Goal: Information Seeking & Learning: Learn about a topic

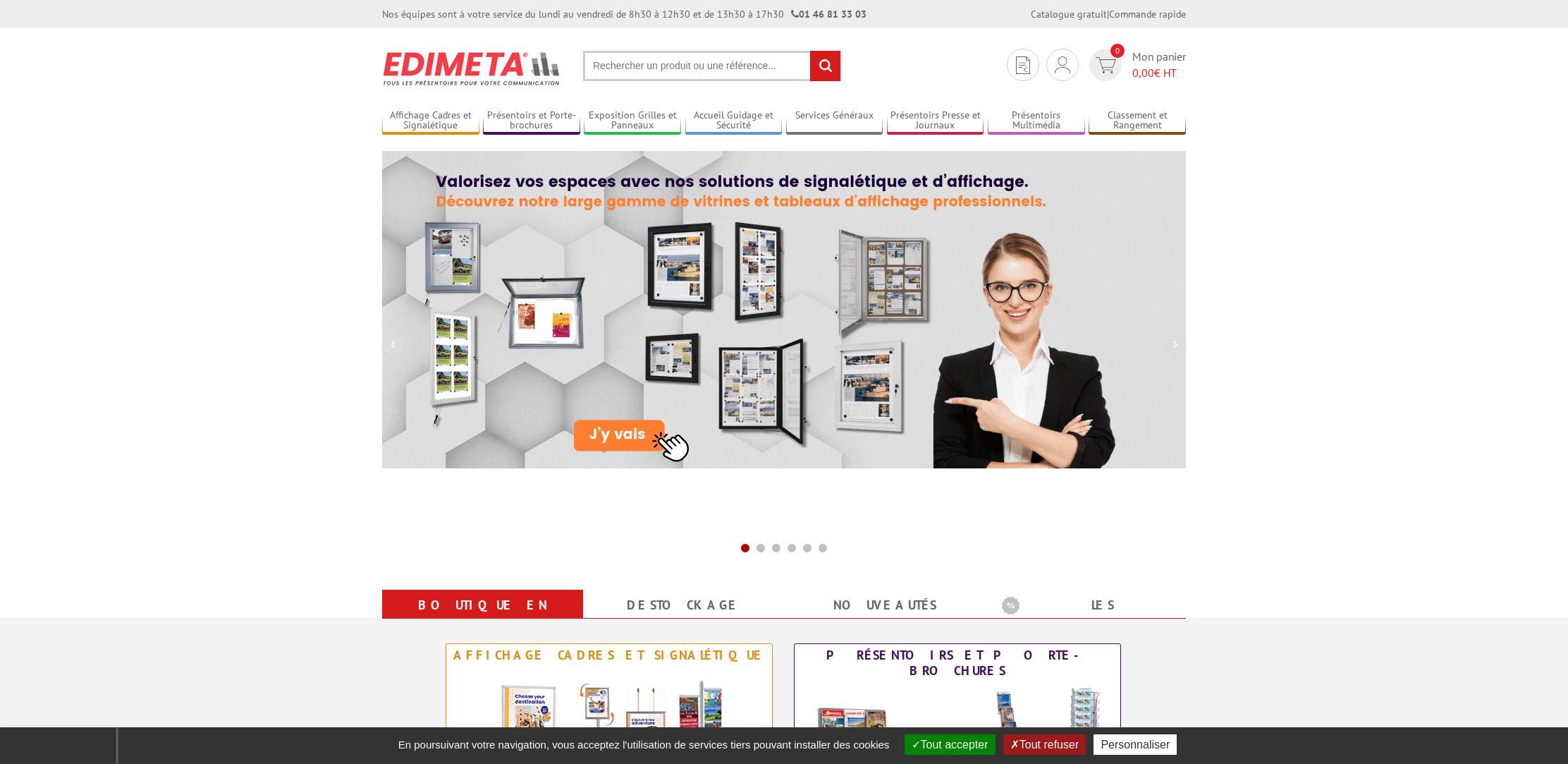
scroll to position [4, 0]
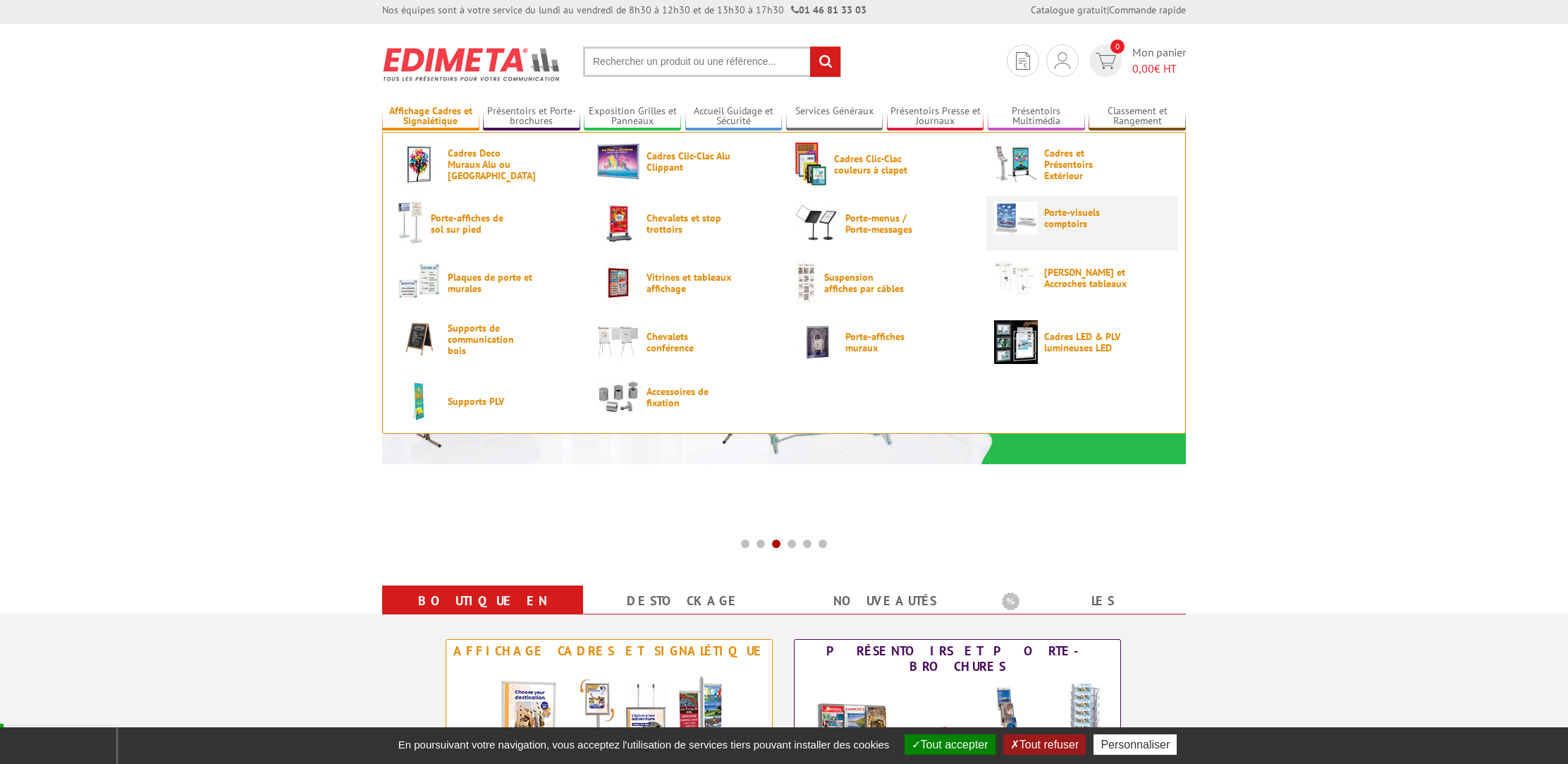
click at [1066, 212] on span "Porte-visuels comptoirs" at bounding box center [1086, 218] width 85 height 23
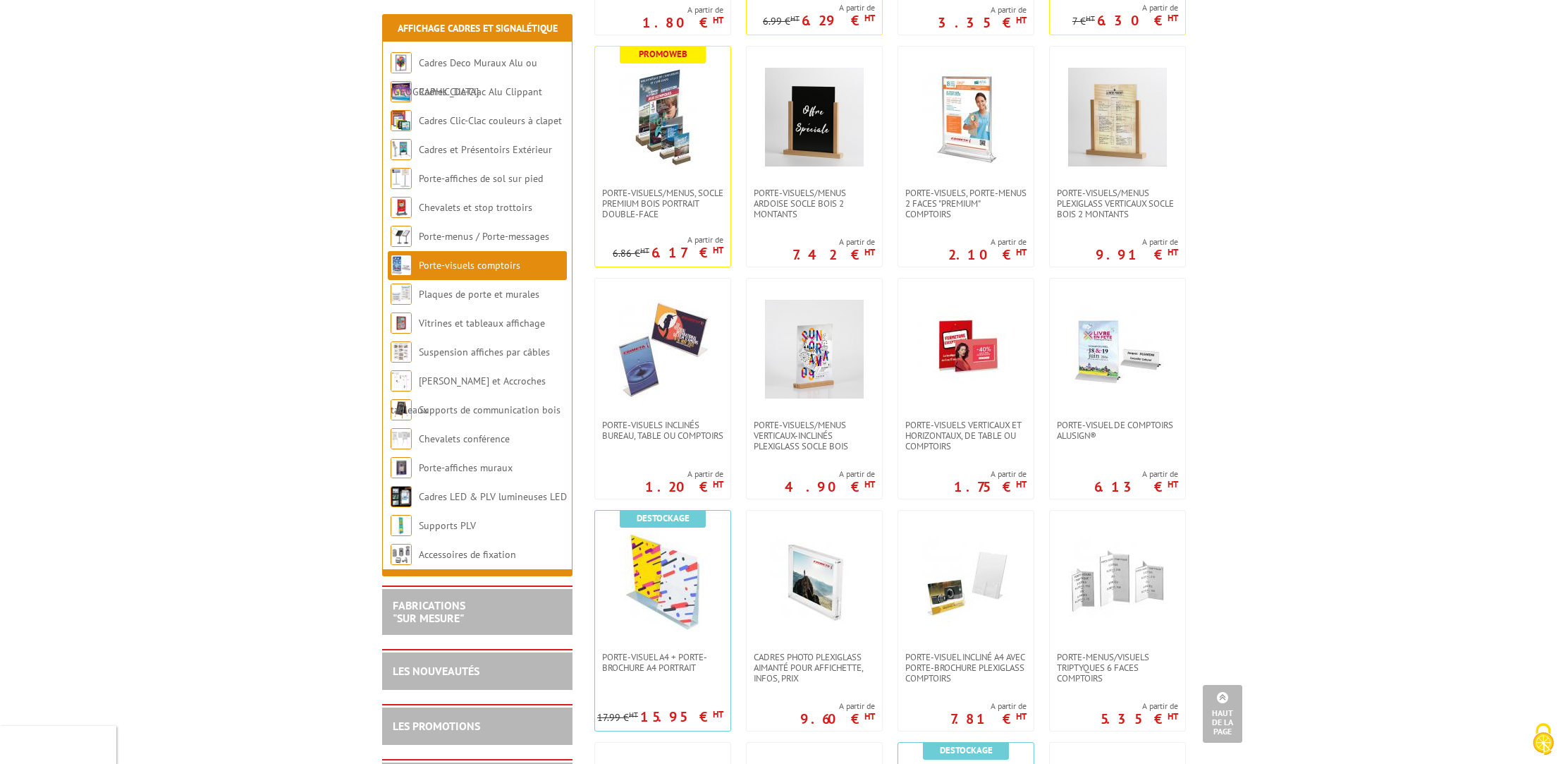
scroll to position [485, 0]
click at [1123, 366] on img at bounding box center [1117, 350] width 98 height 99
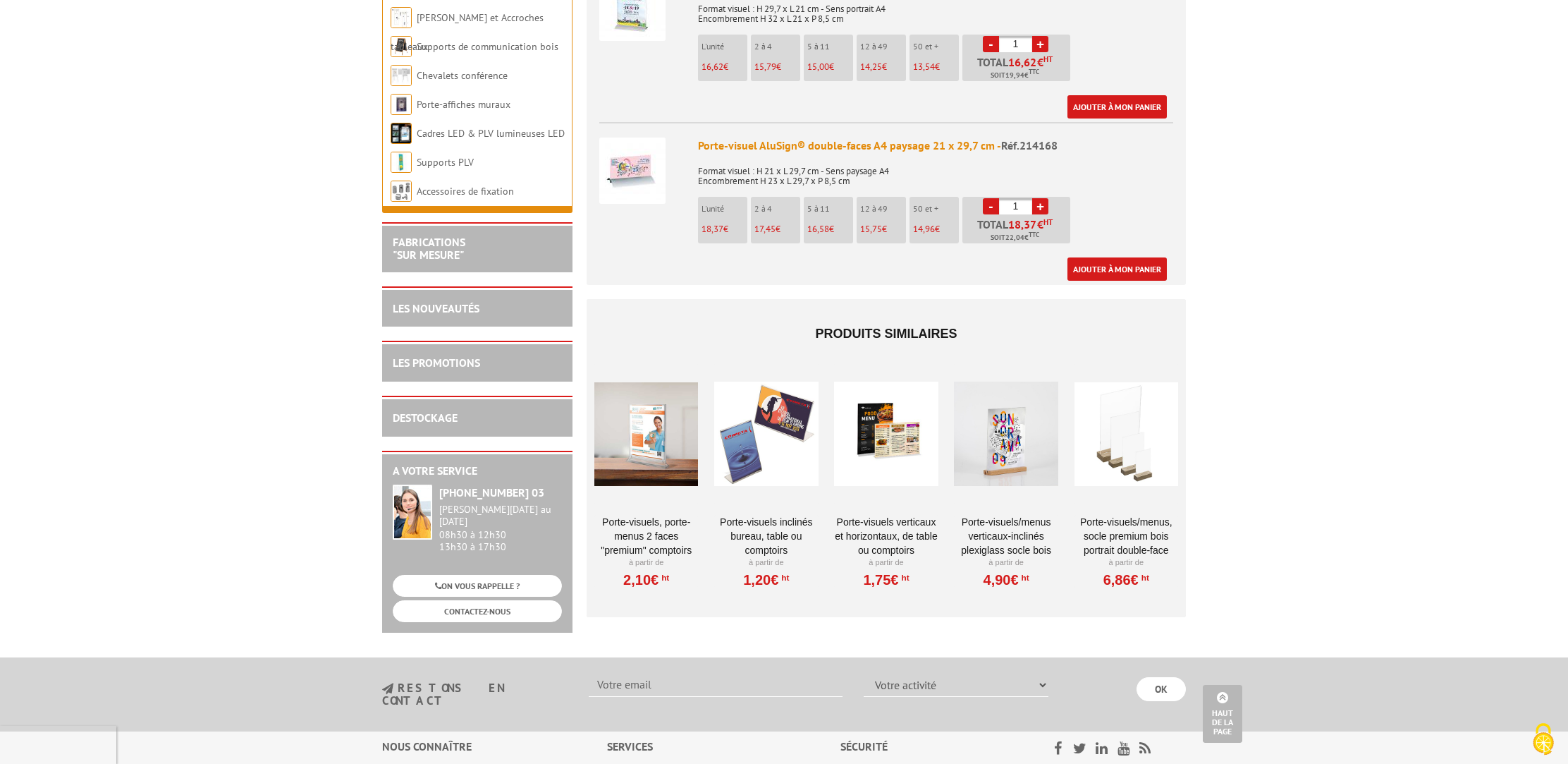
scroll to position [1741, 0]
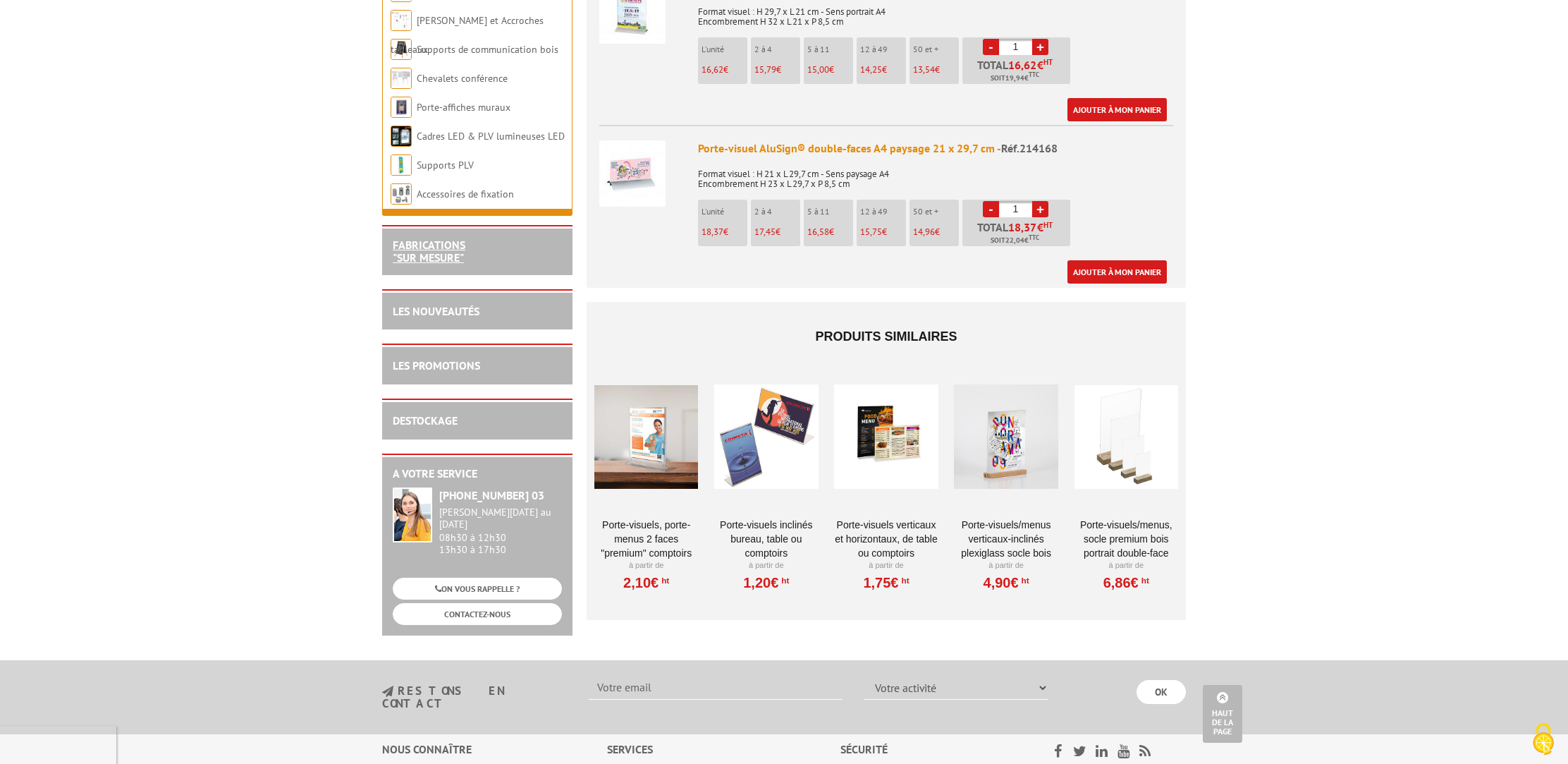
click at [440, 258] on link "FABRICATIONS "Sur Mesure"" at bounding box center [429, 251] width 73 height 27
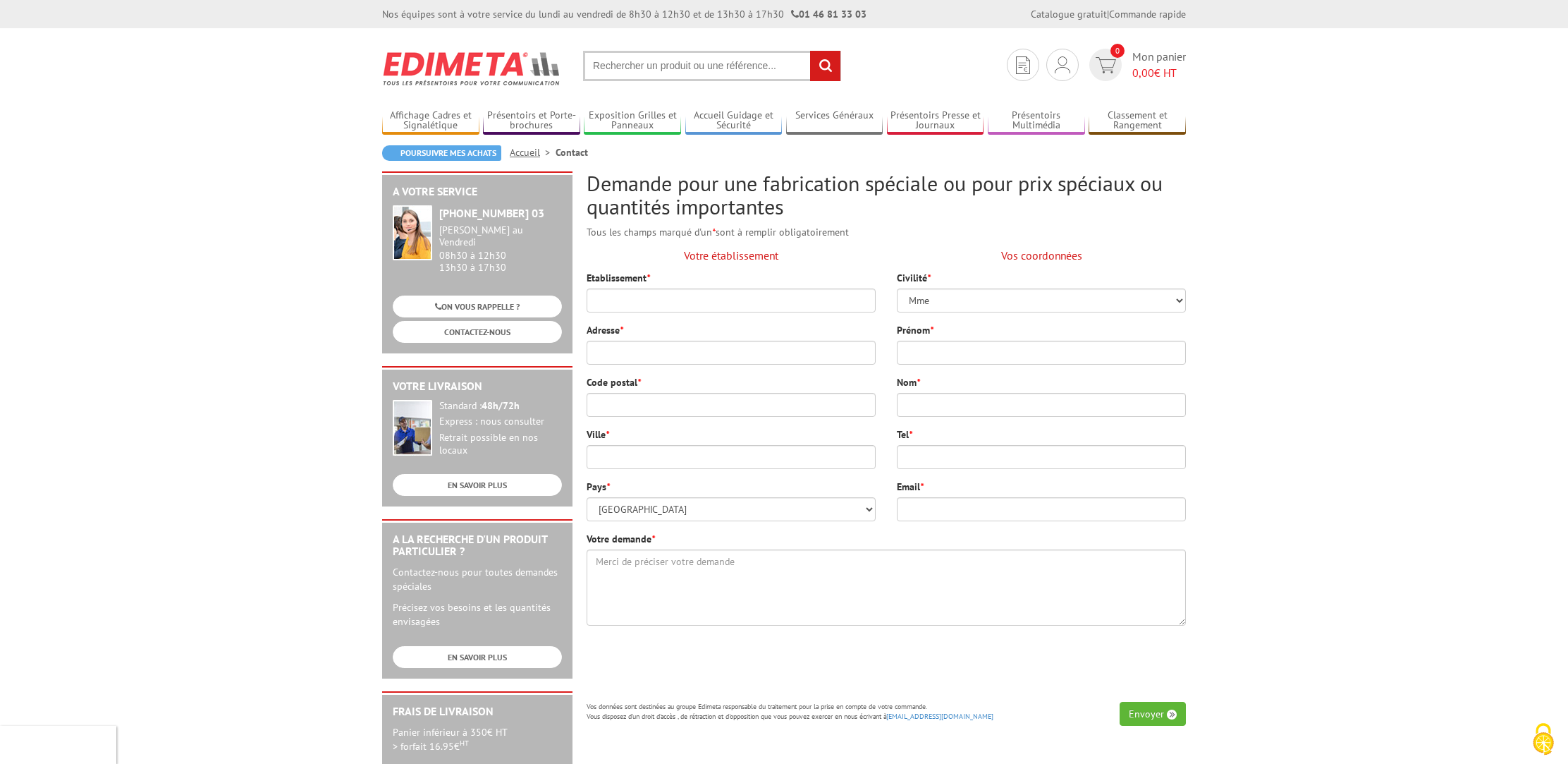
click at [722, 64] on input "text" at bounding box center [712, 66] width 258 height 30
type input "socle porte visuel"
click at [810, 51] on input "rechercher" at bounding box center [825, 66] width 30 height 30
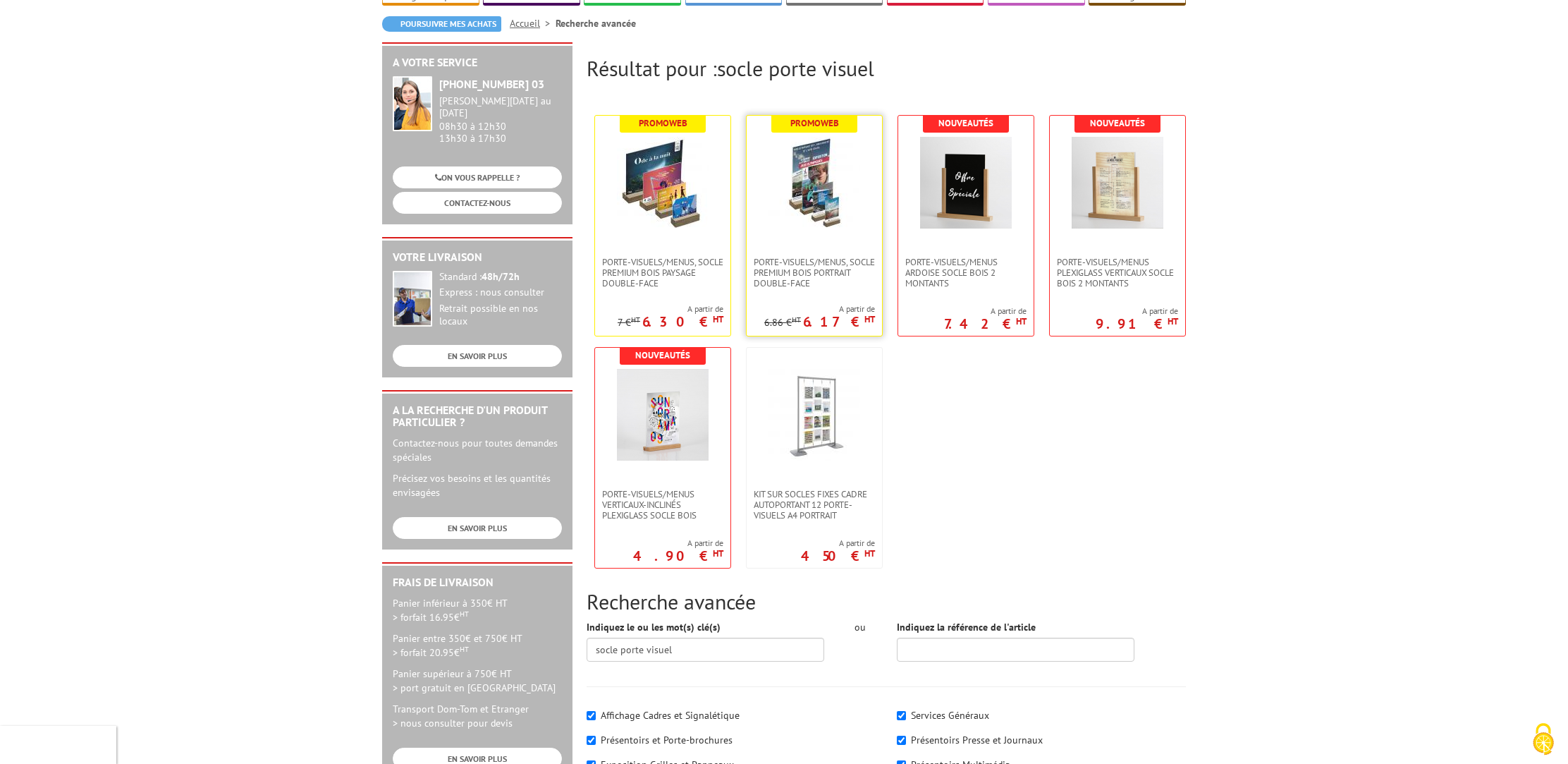
scroll to position [129, 0]
click at [796, 189] on img at bounding box center [814, 184] width 91 height 91
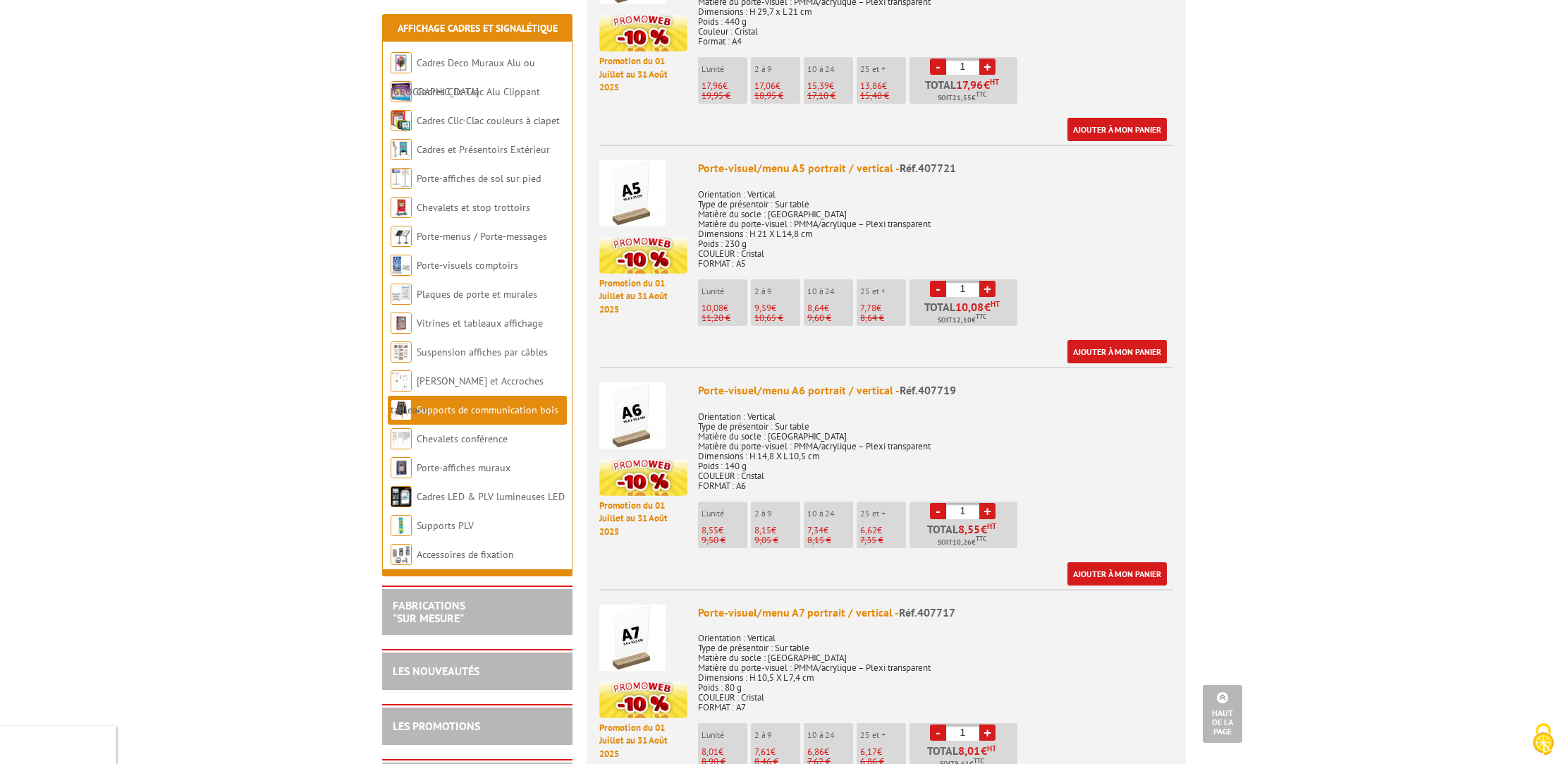
scroll to position [680, 0]
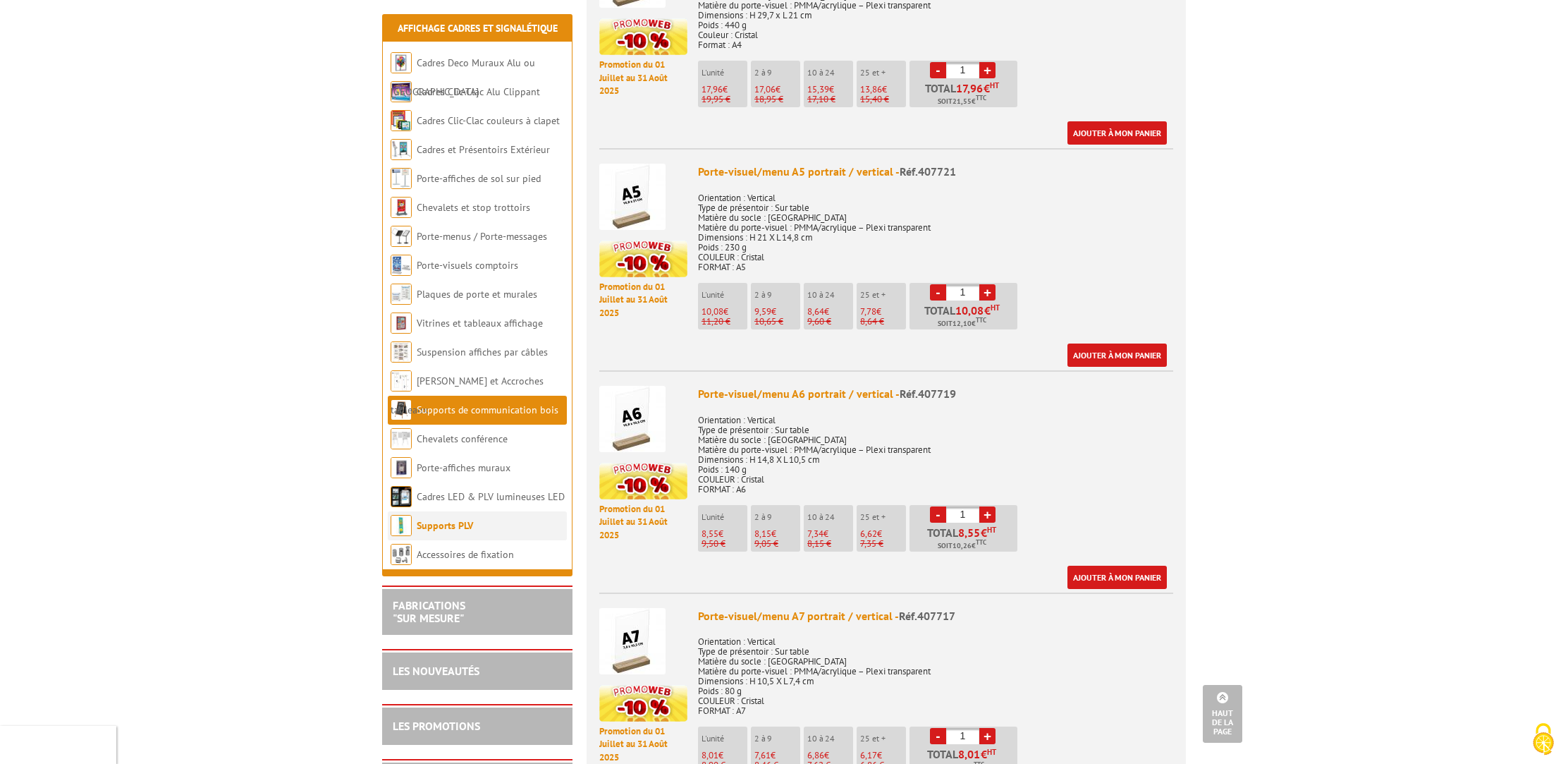
click at [453, 528] on link "Supports PLV" at bounding box center [445, 526] width 56 height 13
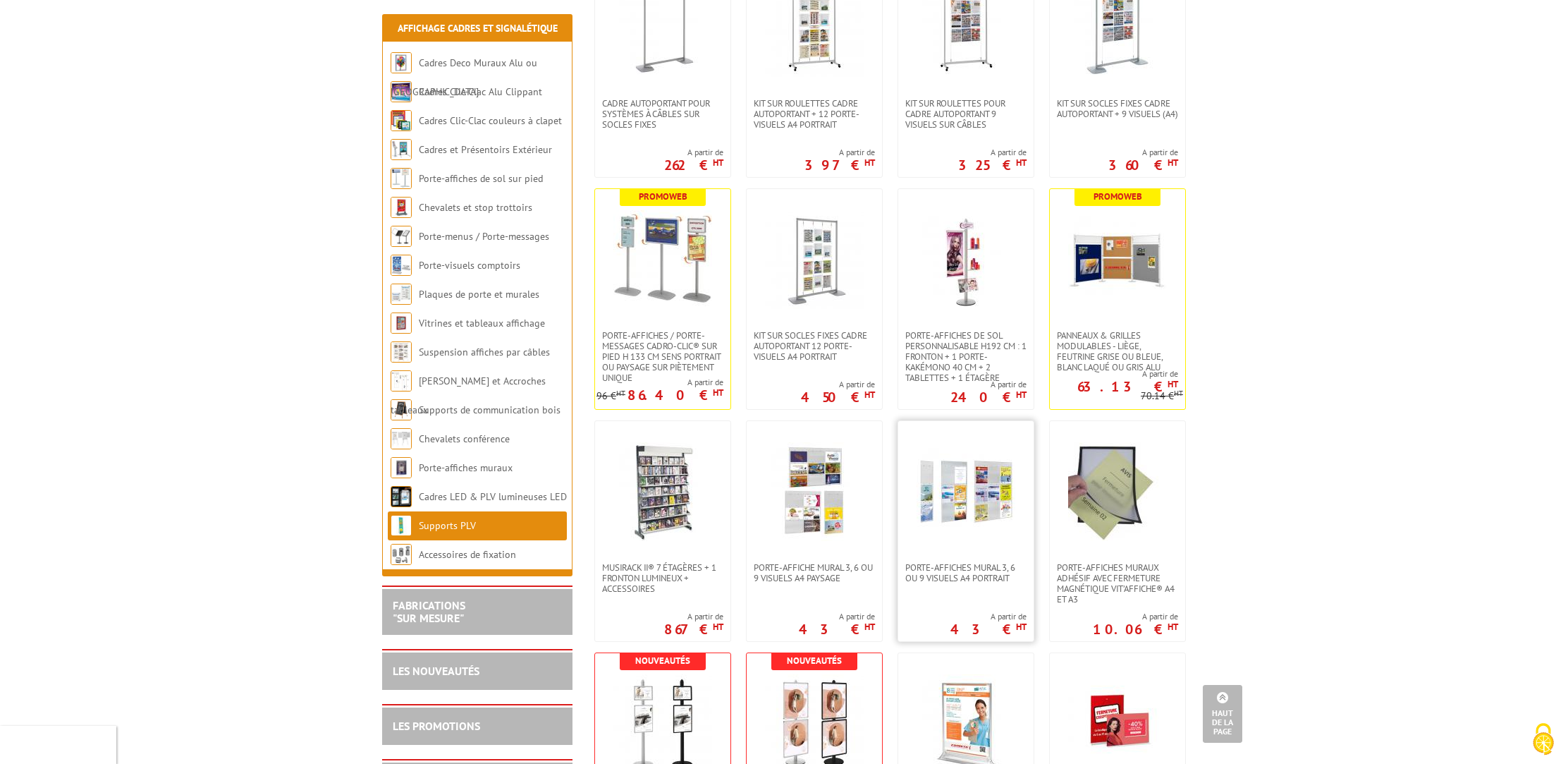
scroll to position [1723, 0]
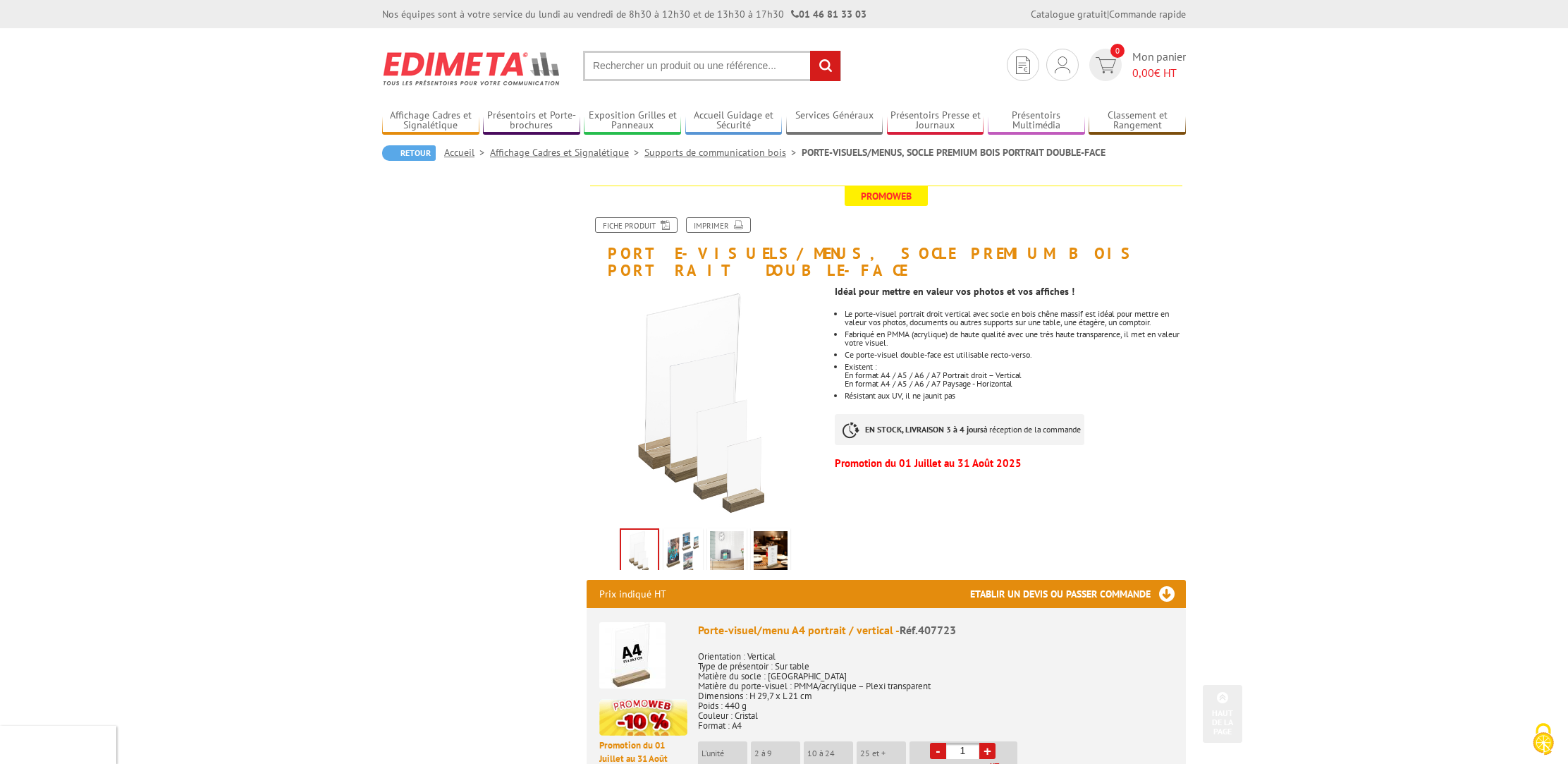
scroll to position [680, 0]
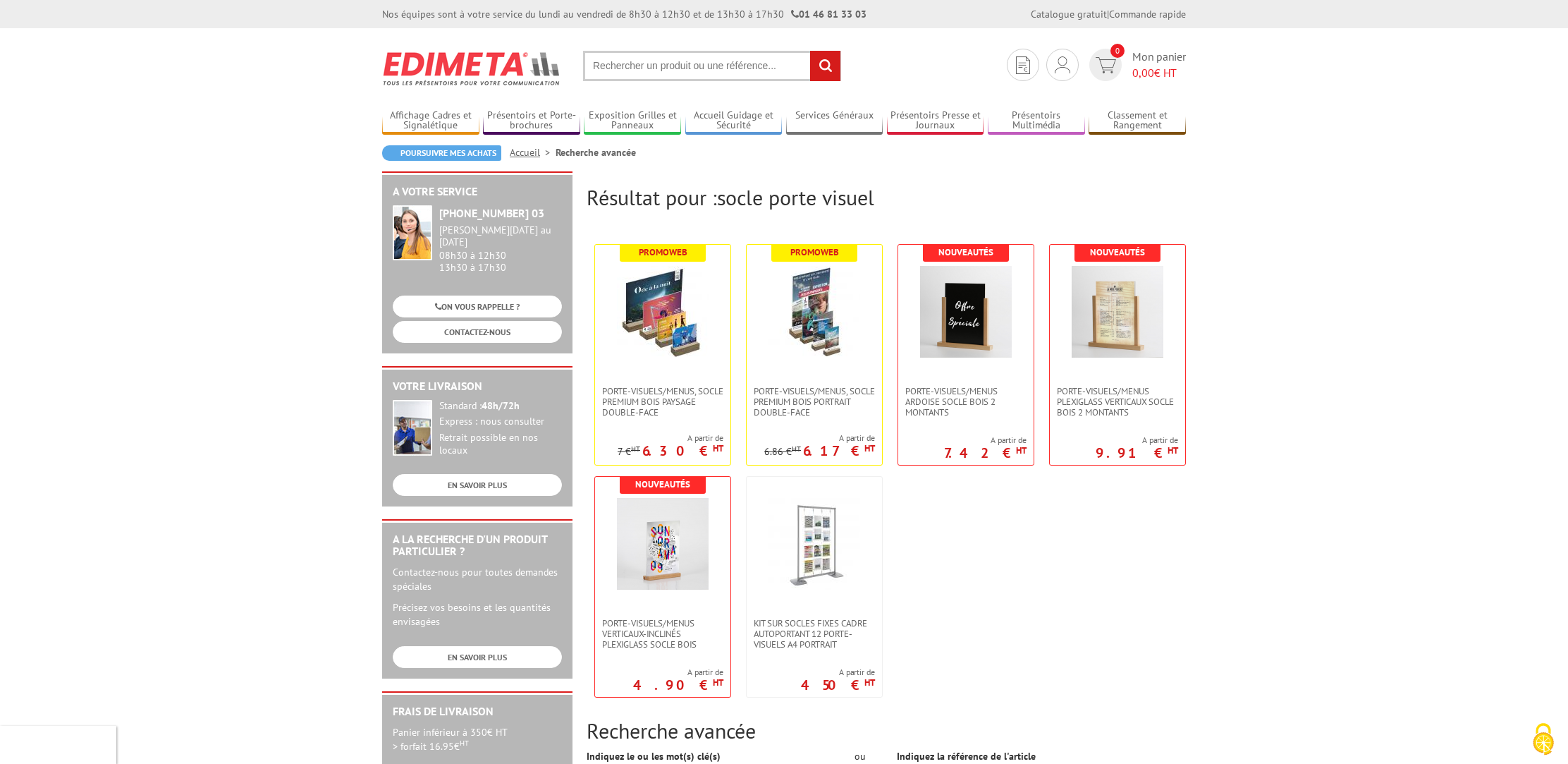
scroll to position [129, 0]
